Goal: Task Accomplishment & Management: Manage account settings

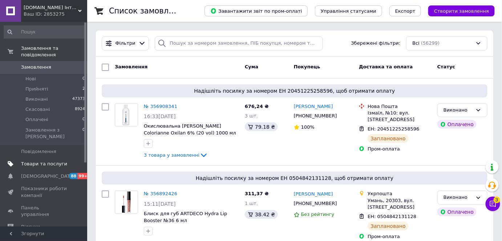
click at [39, 161] on span "Товари та послуги" at bounding box center [44, 164] width 46 height 7
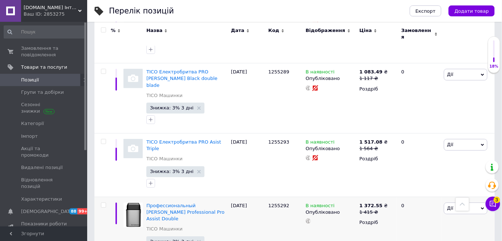
scroll to position [627, 0]
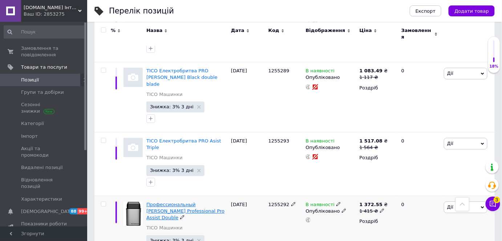
click at [189, 202] on span "Профессиональный [PERSON_NAME] Professional Pro Assist Double" at bounding box center [185, 211] width 78 height 19
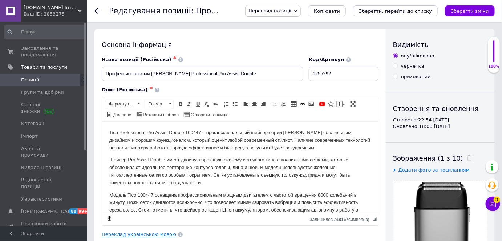
click at [96, 10] on use at bounding box center [97, 11] width 6 height 6
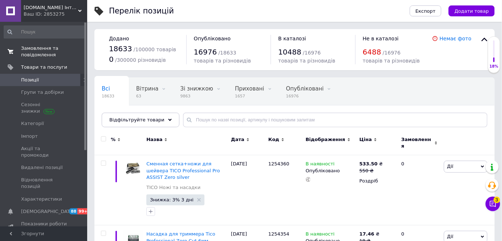
click at [34, 52] on span "Замовлення та повідомлення" at bounding box center [44, 51] width 46 height 13
